Goal: Entertainment & Leisure: Consume media (video, audio)

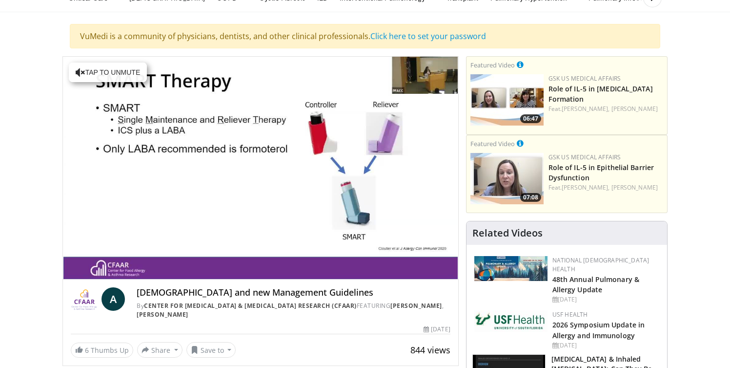
scroll to position [53, 0]
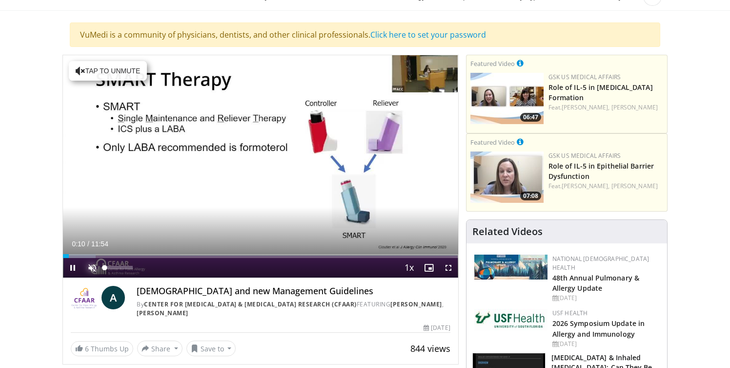
click at [89, 266] on span "Video Player" at bounding box center [92, 268] width 20 height 20
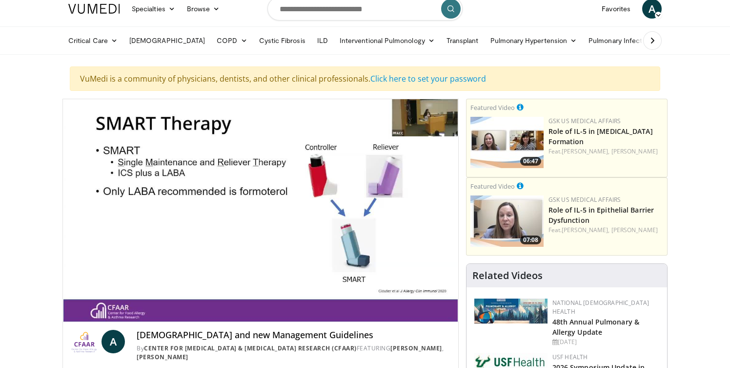
scroll to position [0, 0]
